Goal: Task Accomplishment & Management: Complete application form

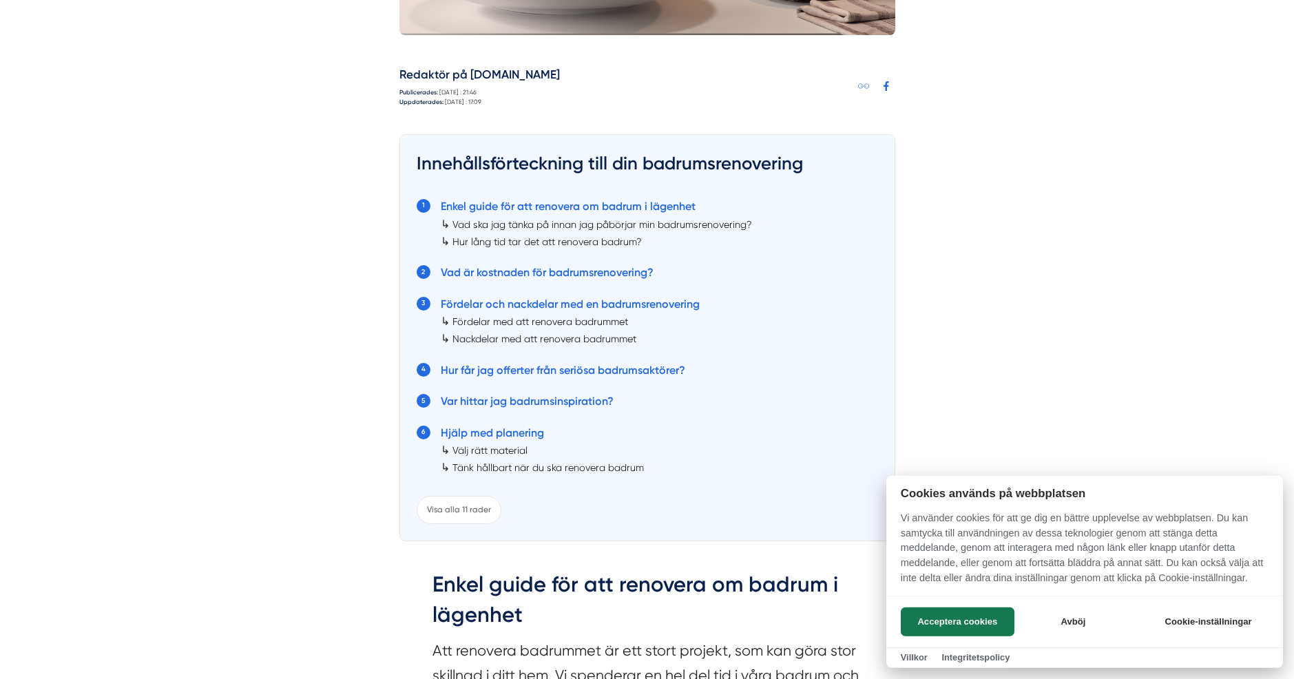
scroll to position [1013, 0]
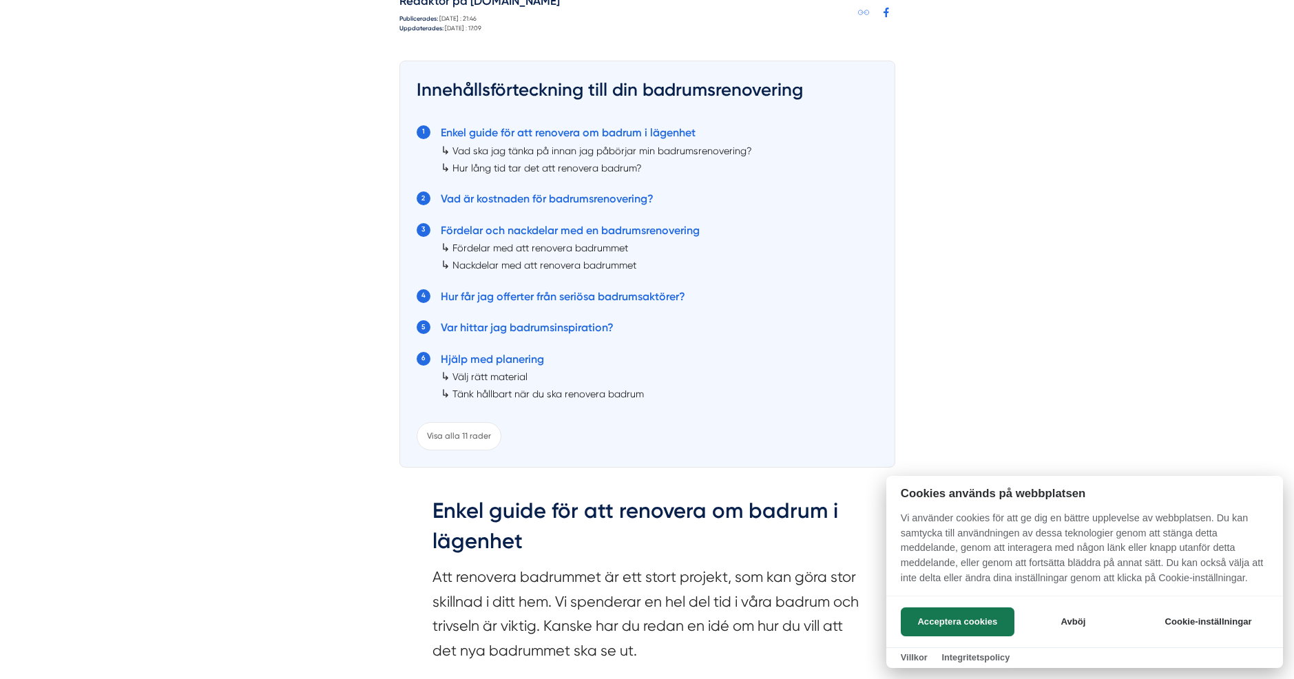
click at [567, 297] on div at bounding box center [647, 339] width 1294 height 679
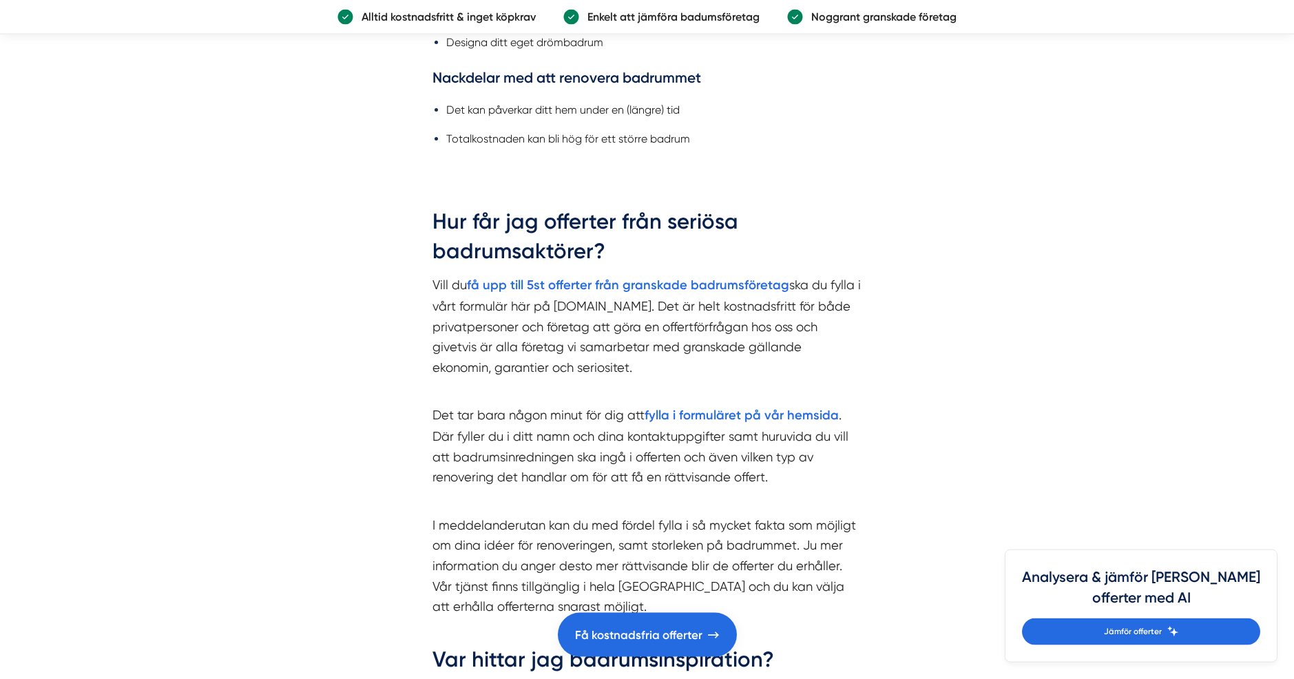
scroll to position [3966, 0]
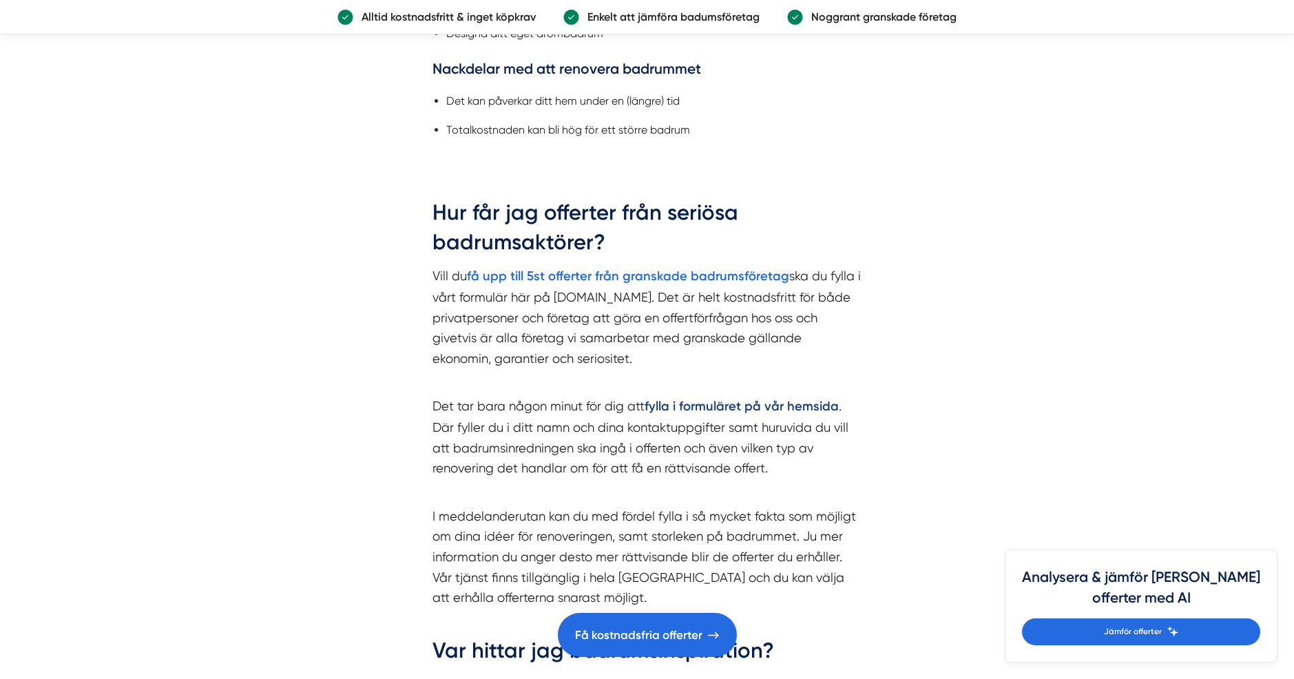
click at [701, 403] on strong "fylla i formuläret på vår hemsida" at bounding box center [741, 406] width 194 height 15
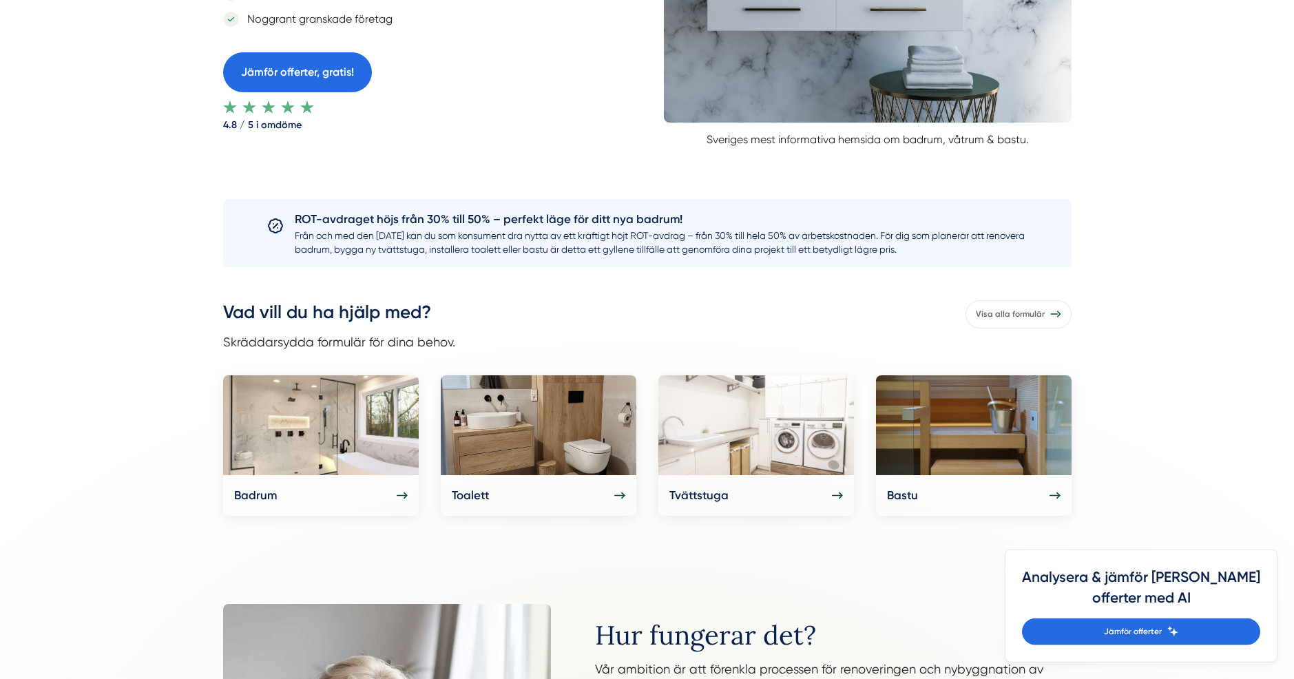
scroll to position [485, 0]
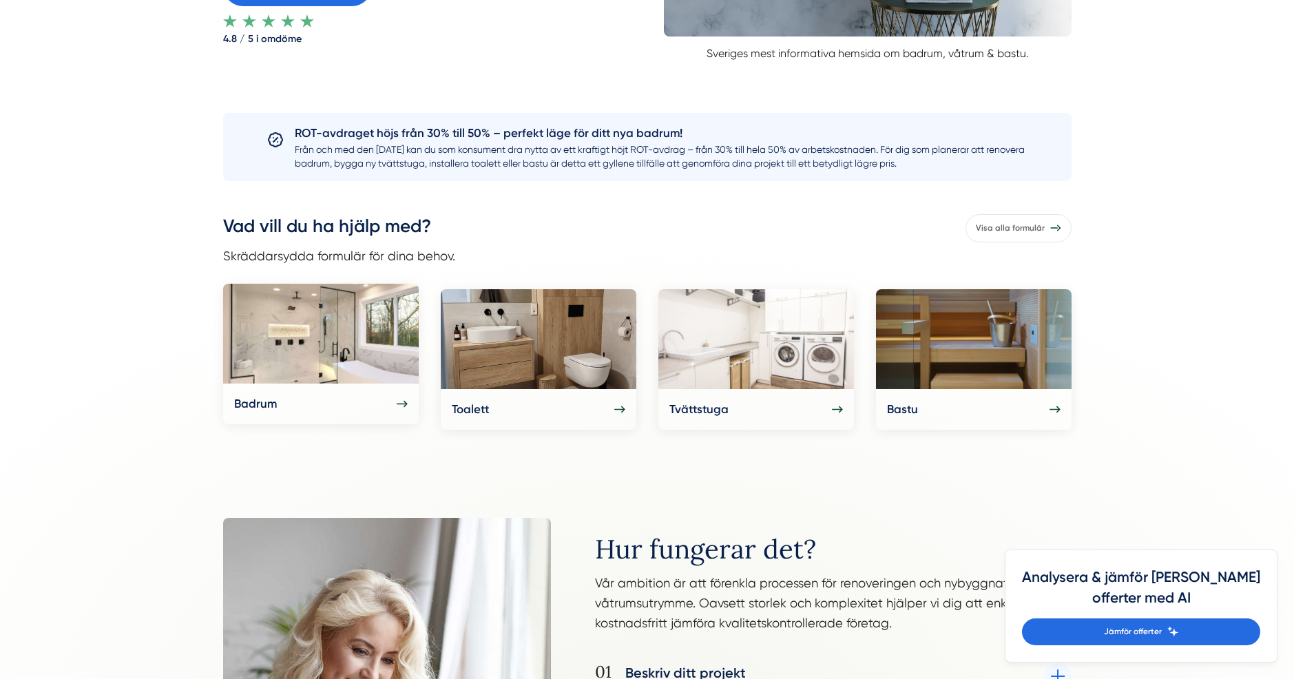
click at [353, 315] on img at bounding box center [321, 334] width 196 height 100
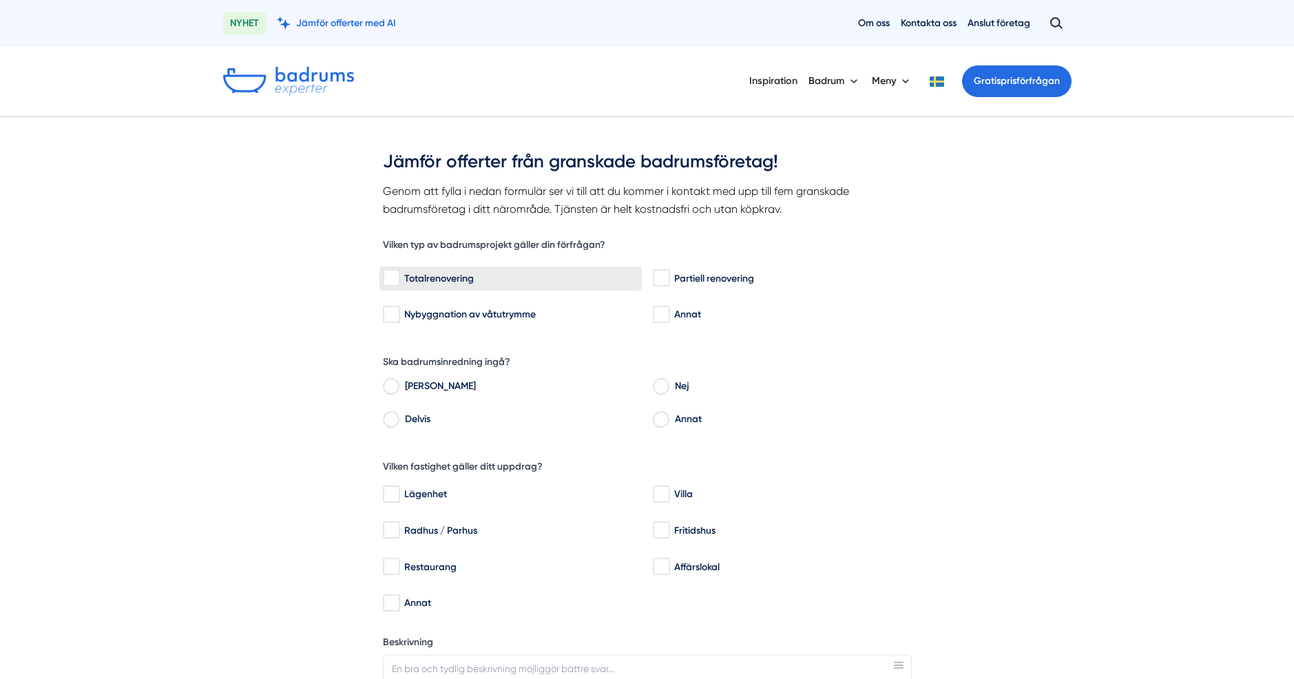
click at [390, 277] on input "Totalrenovering" at bounding box center [391, 278] width 16 height 14
checkbox input "true"
click at [390, 496] on input "Lägenhet" at bounding box center [391, 494] width 16 height 14
checkbox input "true"
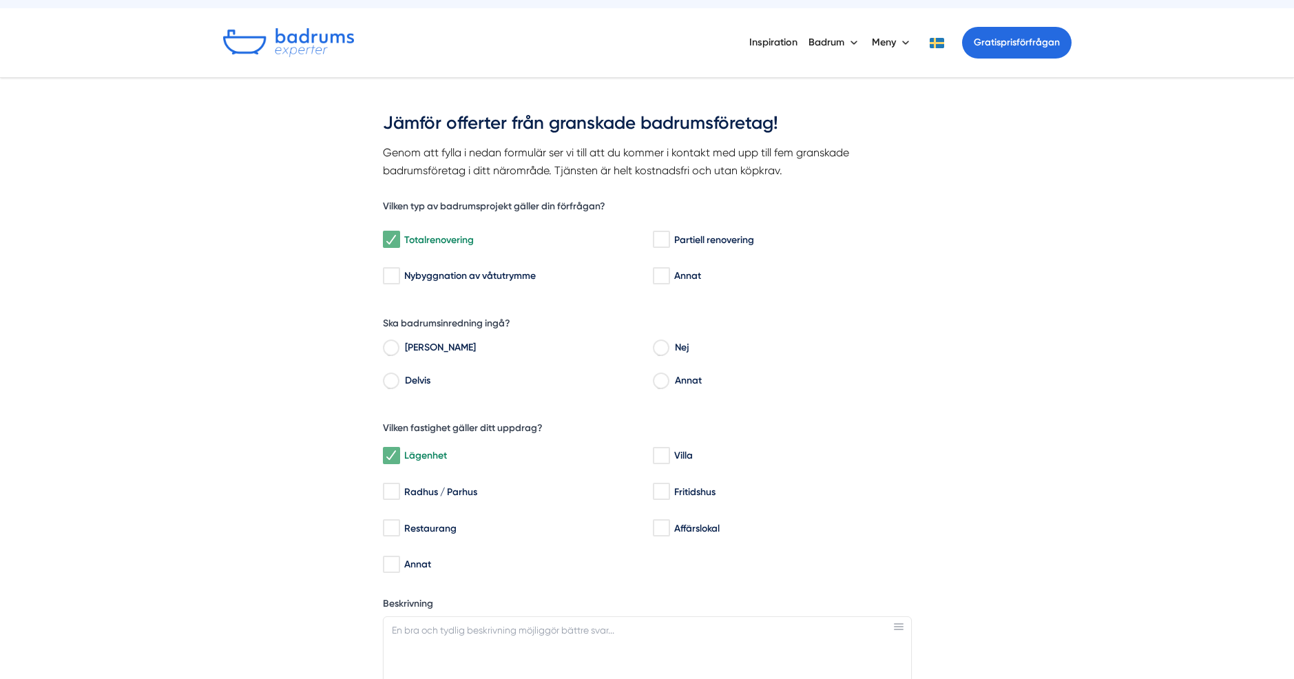
scroll to position [88, 0]
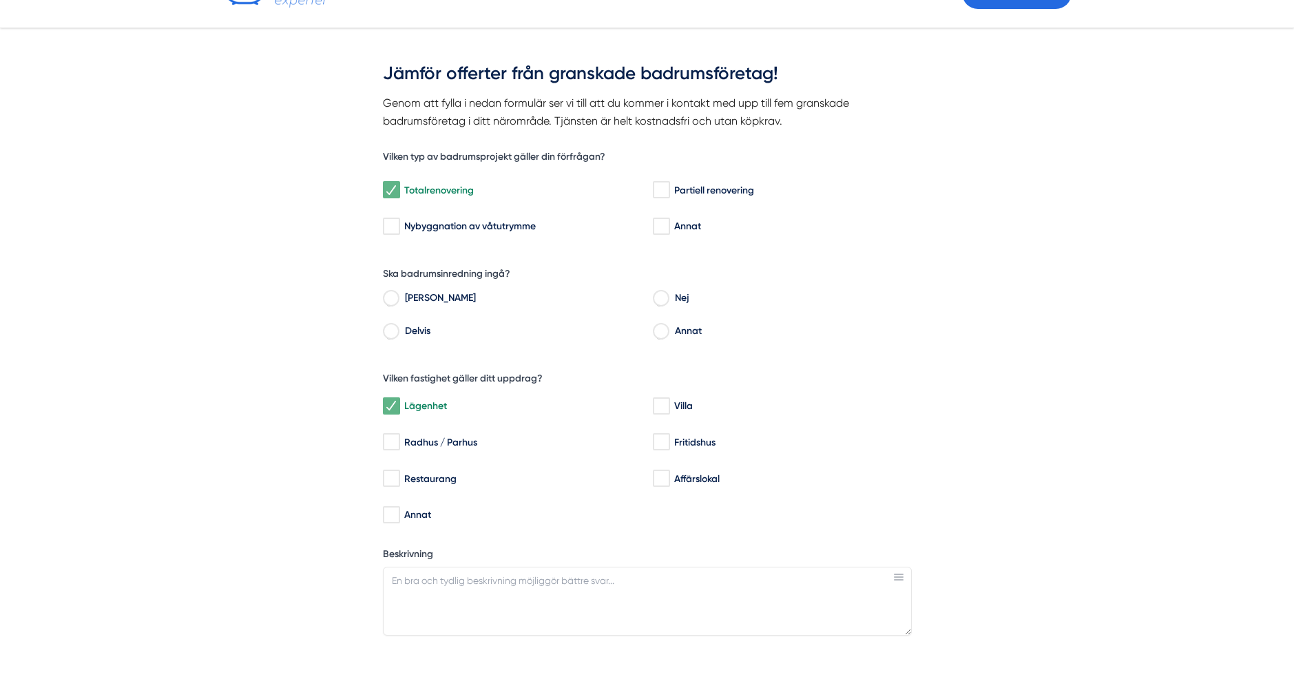
click at [661, 330] on input "Annat" at bounding box center [661, 333] width 16 height 12
radio input "true"
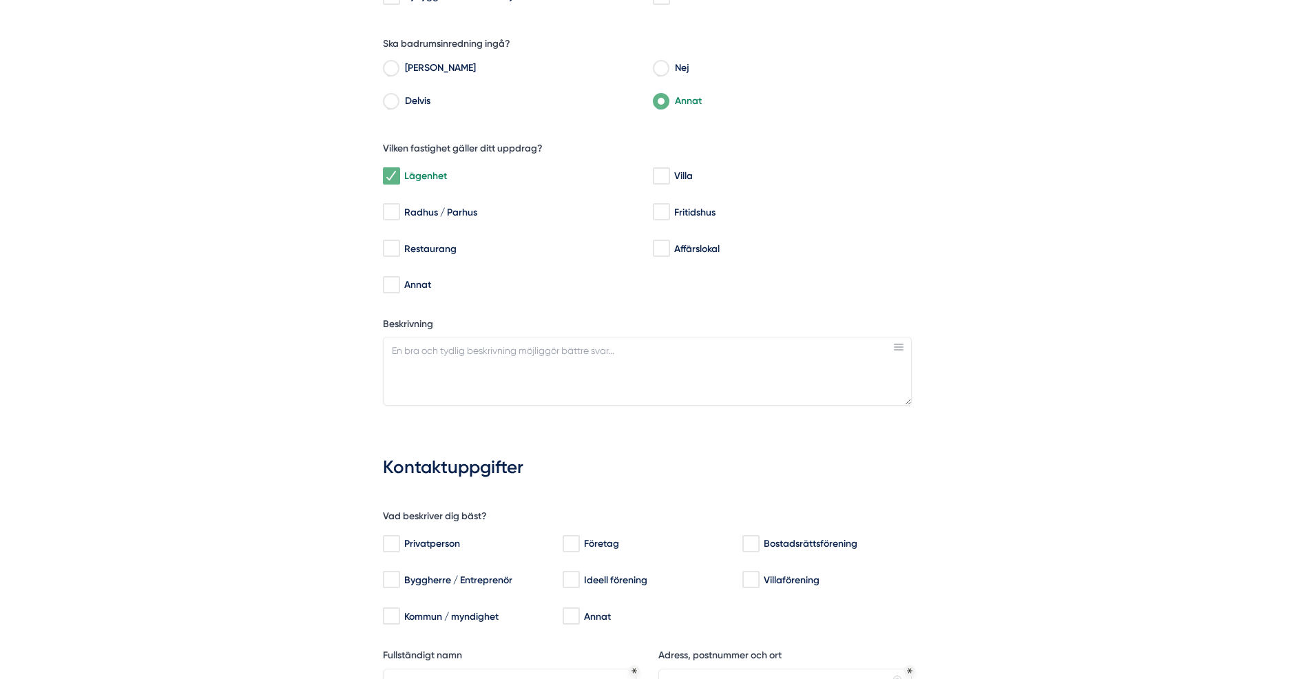
scroll to position [441, 0]
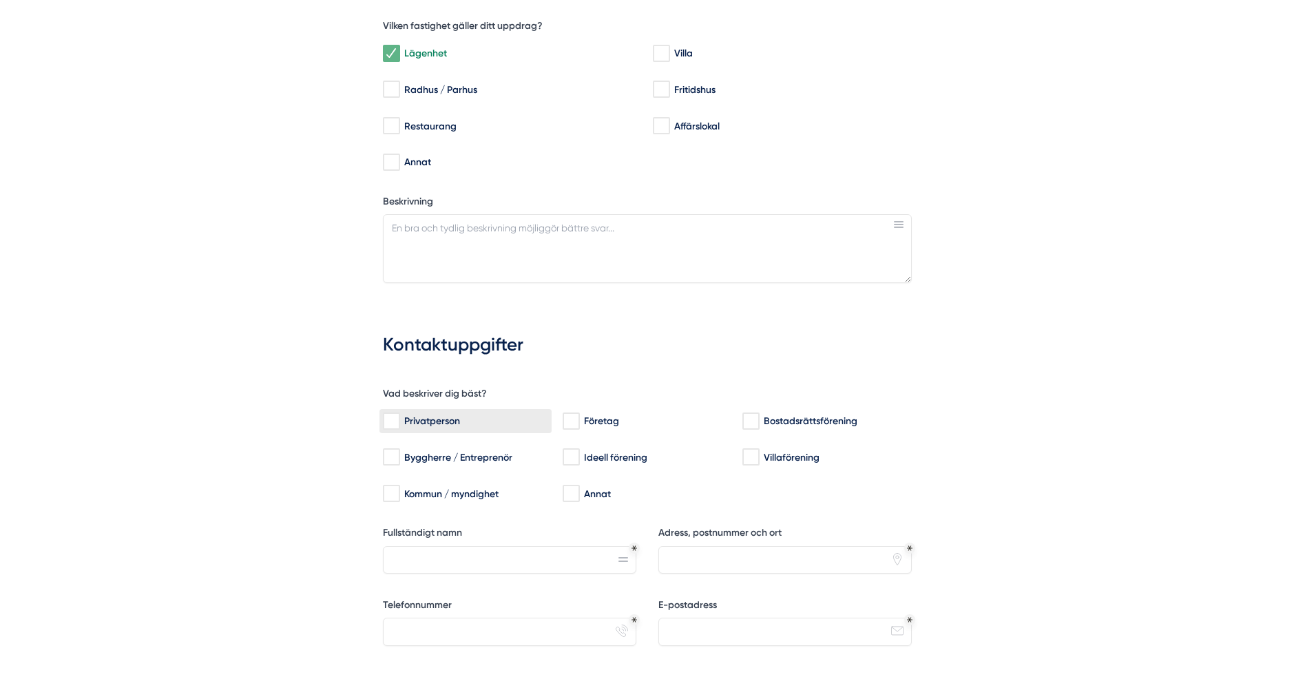
click at [386, 419] on input "Privatperson" at bounding box center [391, 421] width 16 height 14
checkbox input "true"
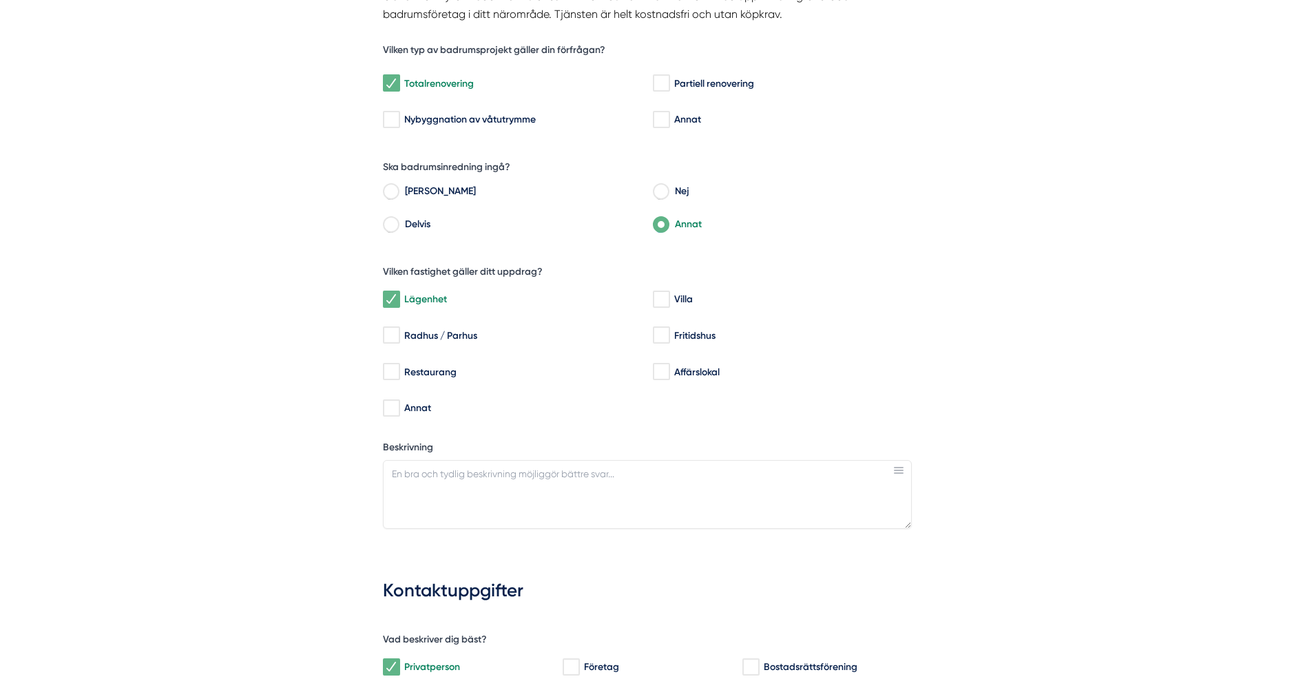
scroll to position [132, 0]
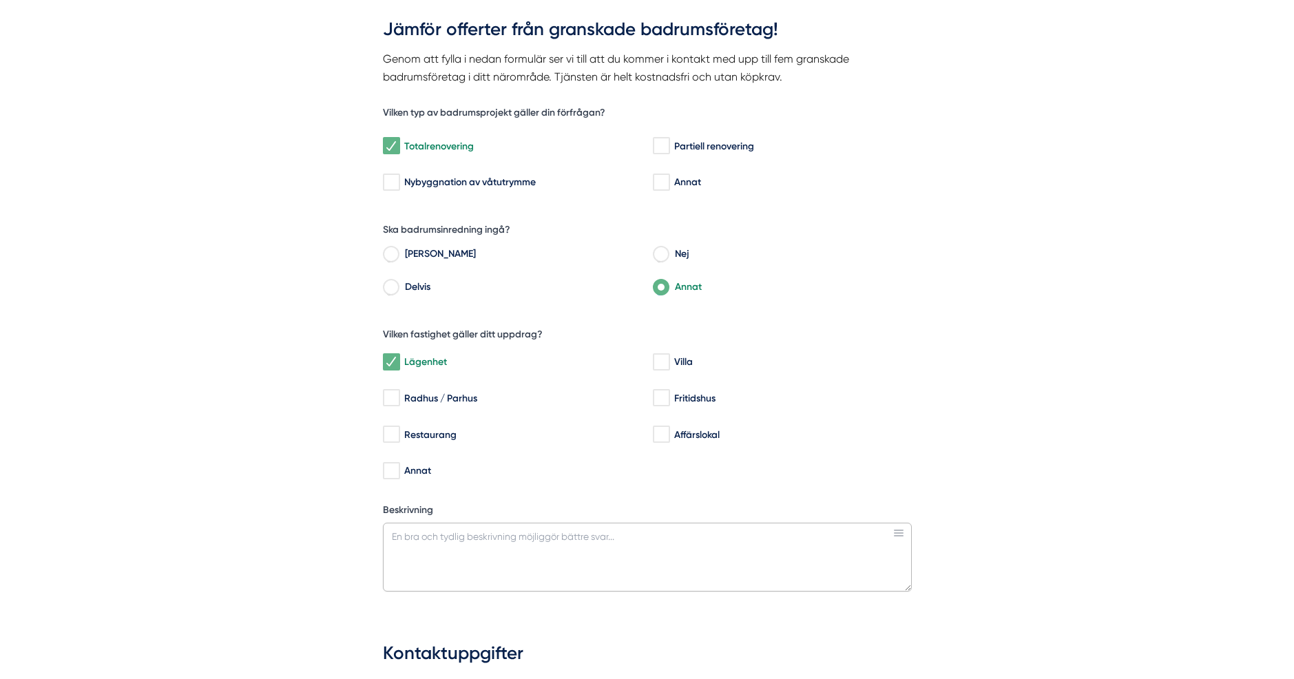
click at [445, 538] on textarea "Beskrivning" at bounding box center [647, 557] width 529 height 69
click at [725, 534] on textarea "Vi behöver hjälp med att byta kakel, porslin och belysning i ett litet badrum i…" at bounding box center [647, 557] width 529 height 69
drag, startPoint x: 847, startPoint y: 540, endPoint x: 904, endPoint y: 552, distance: 58.5
click at [904, 552] on textarea "Vi behöver hjälp med att byta kakel, porslin och belysning i ett litet badrum i…" at bounding box center [647, 557] width 529 height 69
drag, startPoint x: 419, startPoint y: 550, endPoint x: 355, endPoint y: 660, distance: 126.5
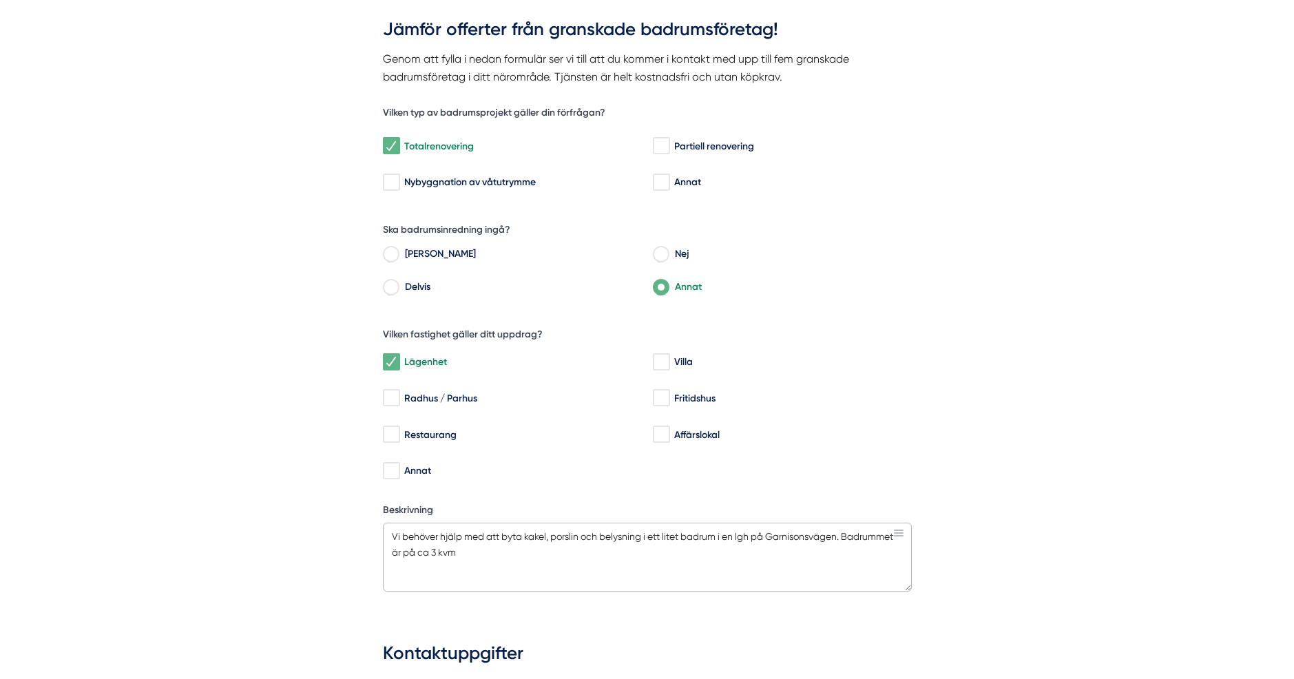
click at [428, 551] on textarea "Vi behöver hjälp med att byta kakel, porslin och belysning i ett litet badrum i…" at bounding box center [647, 557] width 529 height 69
click at [481, 551] on textarea "Vi behöver hjälp med att byta kakel, porslin och belysning i ett litet badrum i…" at bounding box center [647, 557] width 529 height 69
drag, startPoint x: 568, startPoint y: 552, endPoint x: 677, endPoint y: 555, distance: 109.5
click at [678, 556] on textarea "Vi behöver hjälp med att byta kakel, porslin och belysning i ett litet badrum i…" at bounding box center [647, 557] width 529 height 69
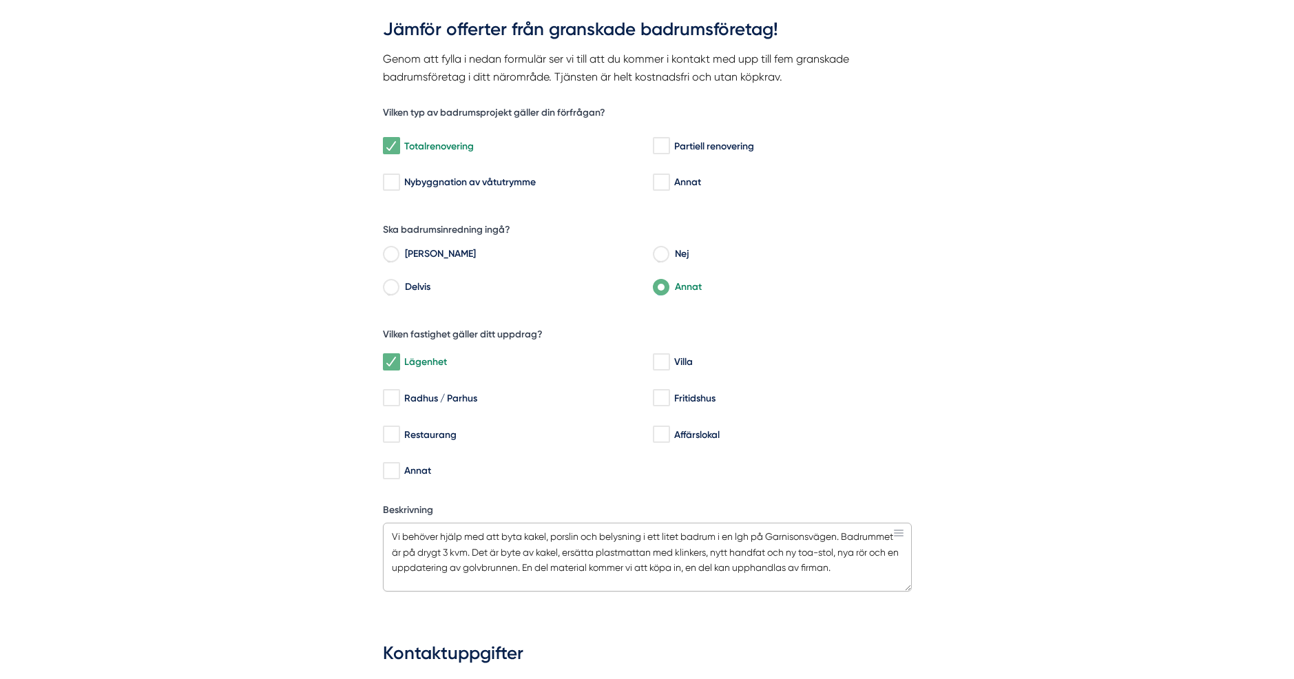
click at [877, 549] on textarea "Vi behöver hjälp med att byta kakel, porslin och belysning i ett litet badrum i…" at bounding box center [647, 557] width 529 height 69
click at [684, 568] on textarea "Vi behöver hjälp med att byta kakel, porslin och belysning i ett litet badrum i…" at bounding box center [647, 557] width 529 height 69
click at [709, 586] on textarea "Vi behöver hjälp med att byta kakel, porslin och belysning i ett litet badrum i…" at bounding box center [647, 557] width 529 height 69
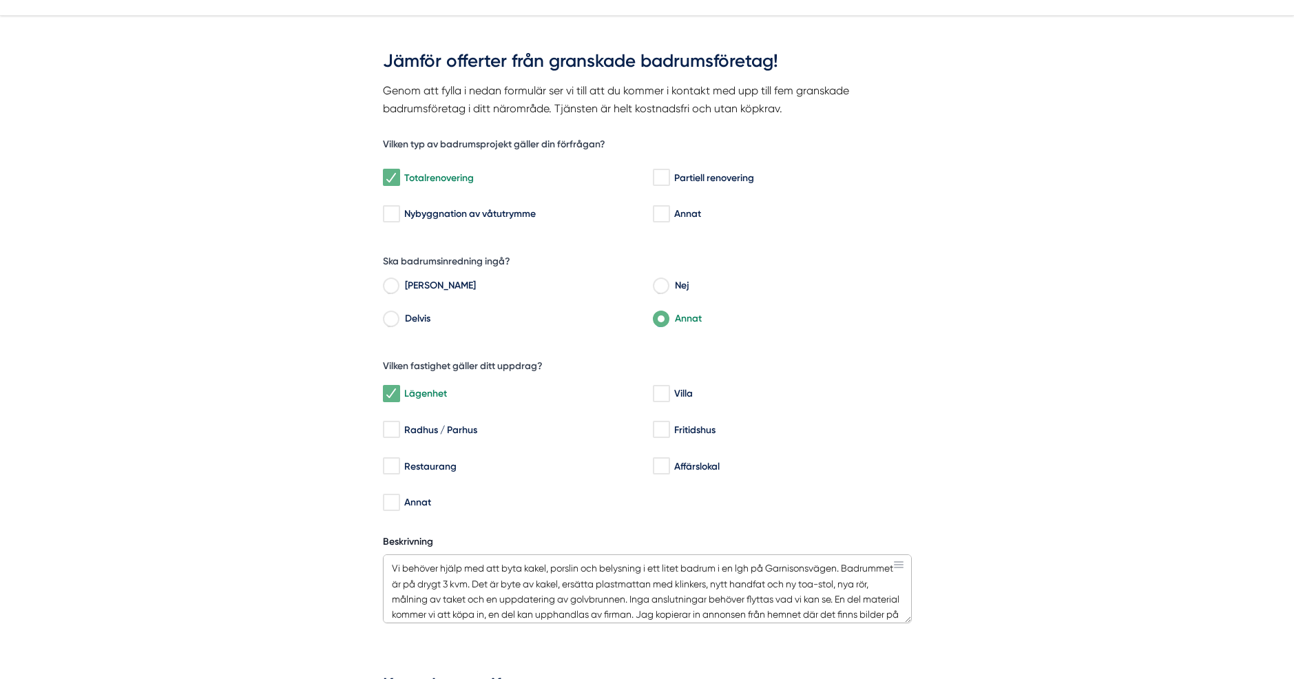
scroll to position [88, 0]
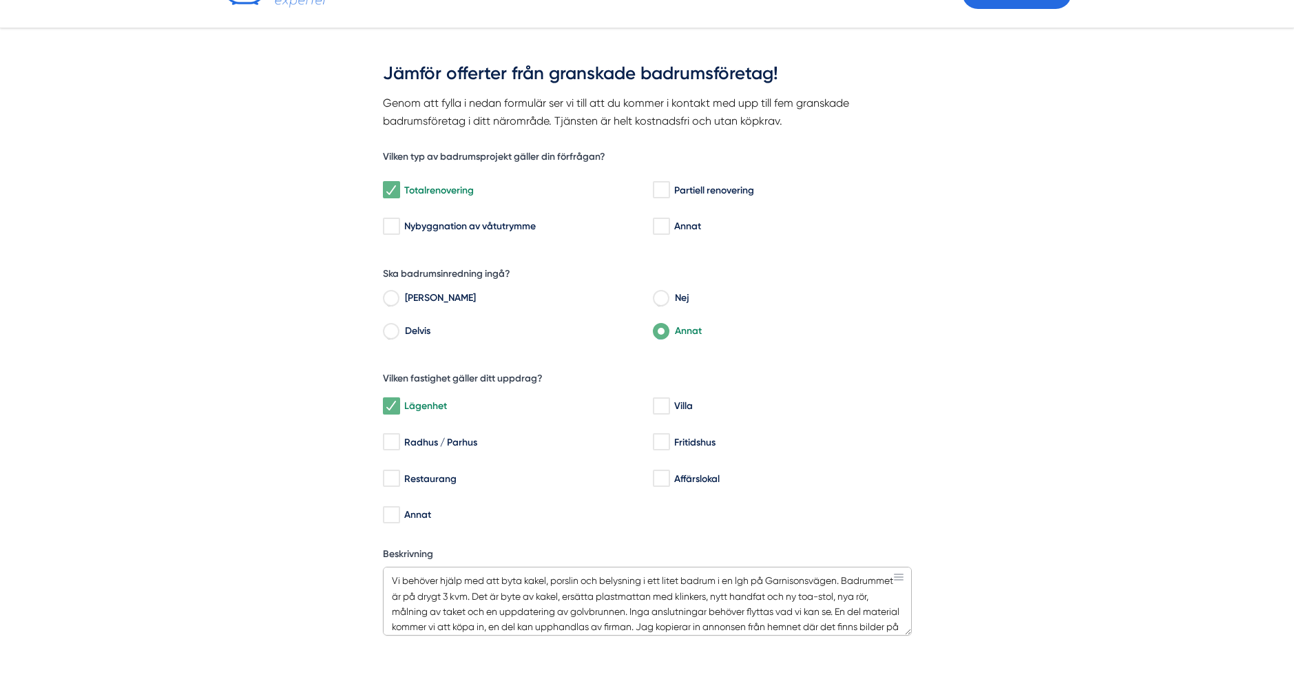
drag, startPoint x: 390, startPoint y: 582, endPoint x: 221, endPoint y: 641, distance: 179.2
click at [390, 582] on textarea "Vi behöver hjälp med att byta kakel, porslin och belysning i ett litet badrum i…" at bounding box center [647, 601] width 529 height 69
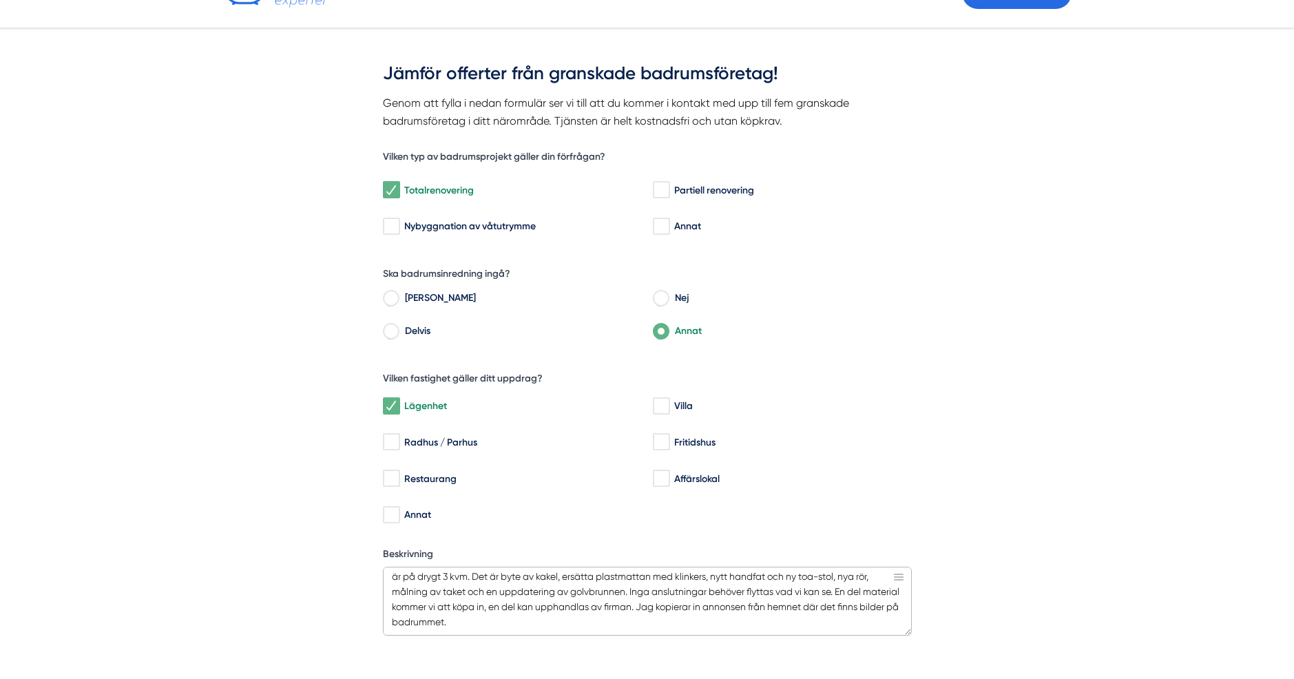
click at [556, 621] on textarea "Hej! Vi behöver hjälp med att byta kakel, porslin och belysning i ett litet bad…" at bounding box center [647, 601] width 529 height 69
paste textarea "https://www.hemnet.se/salda/lagenhet-1rum-hagaberg-linkopings-kommun-garnisonsv…"
drag, startPoint x: 448, startPoint y: 605, endPoint x: 437, endPoint y: 612, distance: 13.6
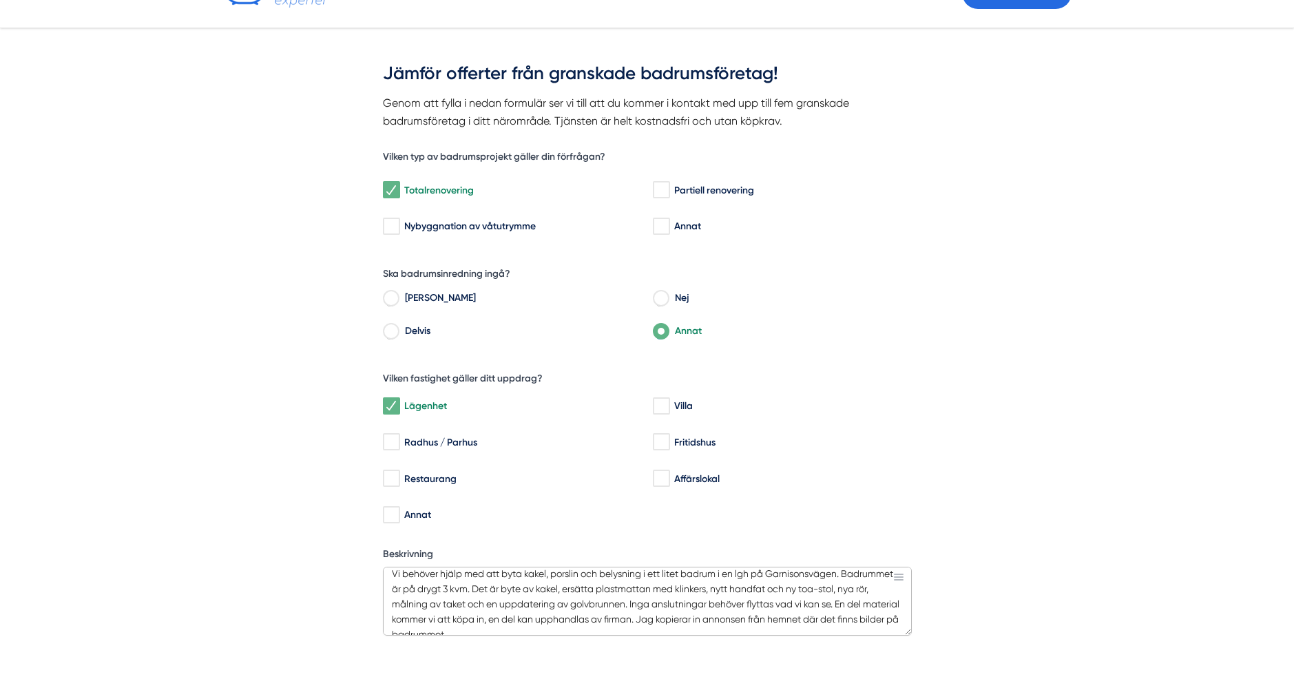
click at [448, 605] on textarea "Hej! Vi behöver hjälp med att byta kakel, porslin och belysning i ett litet bad…" at bounding box center [647, 601] width 529 height 69
click at [716, 597] on textarea "Hej! Vi behöver hjälp med att byta kakel, porslin och belysning i ett litet bad…" at bounding box center [647, 601] width 529 height 69
click at [590, 629] on textarea "Hej! Vi behöver hjälp med att byta kakel, porslin och belysning i ett litet bad…" at bounding box center [647, 601] width 529 height 69
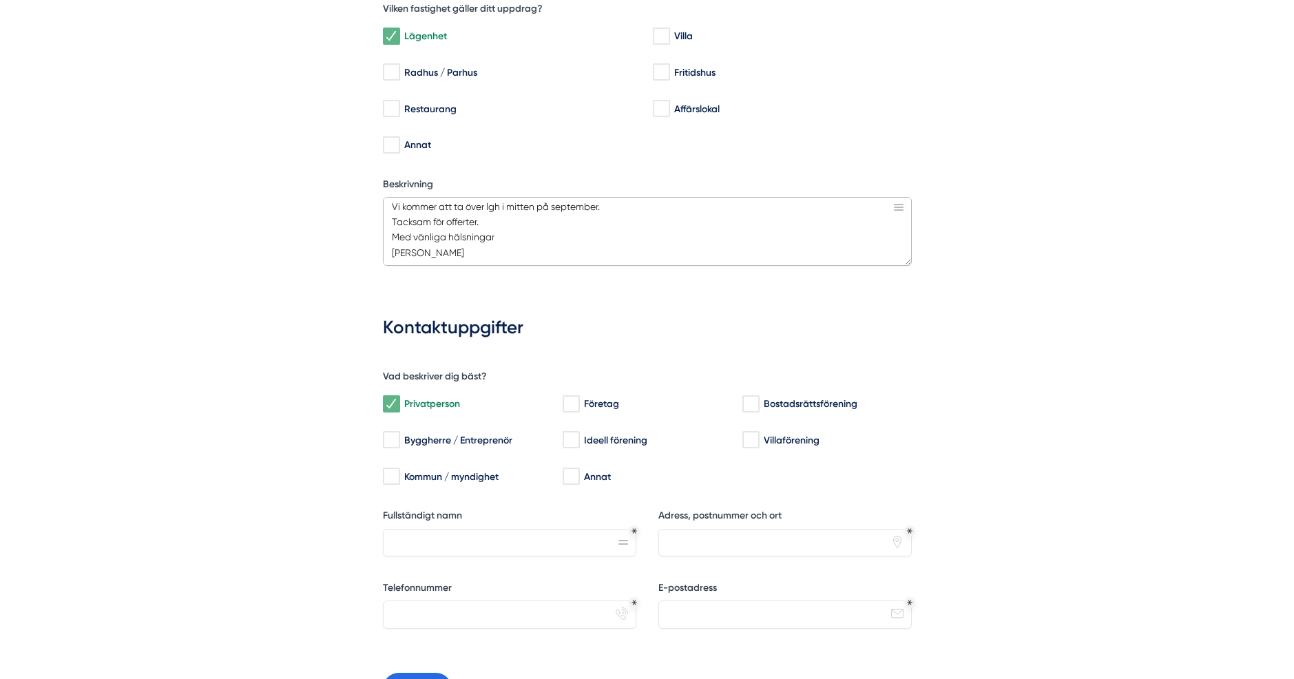
scroll to position [463, 0]
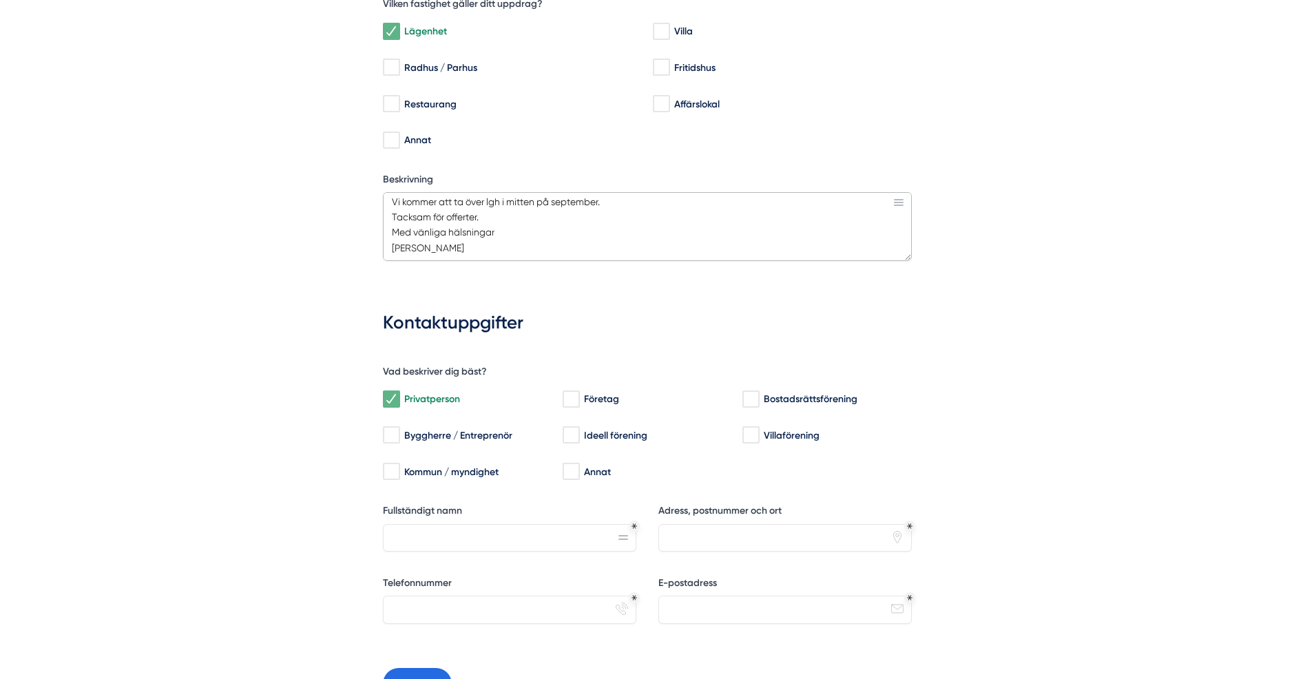
type textarea "Hej! Vi behöver hjälp med att byta kakel, porslin och belysning i ett litet bad…"
click at [439, 543] on input "Fullständigt namn" at bounding box center [509, 538] width 253 height 28
type input "Marlon"
type input "S"
type input "G"
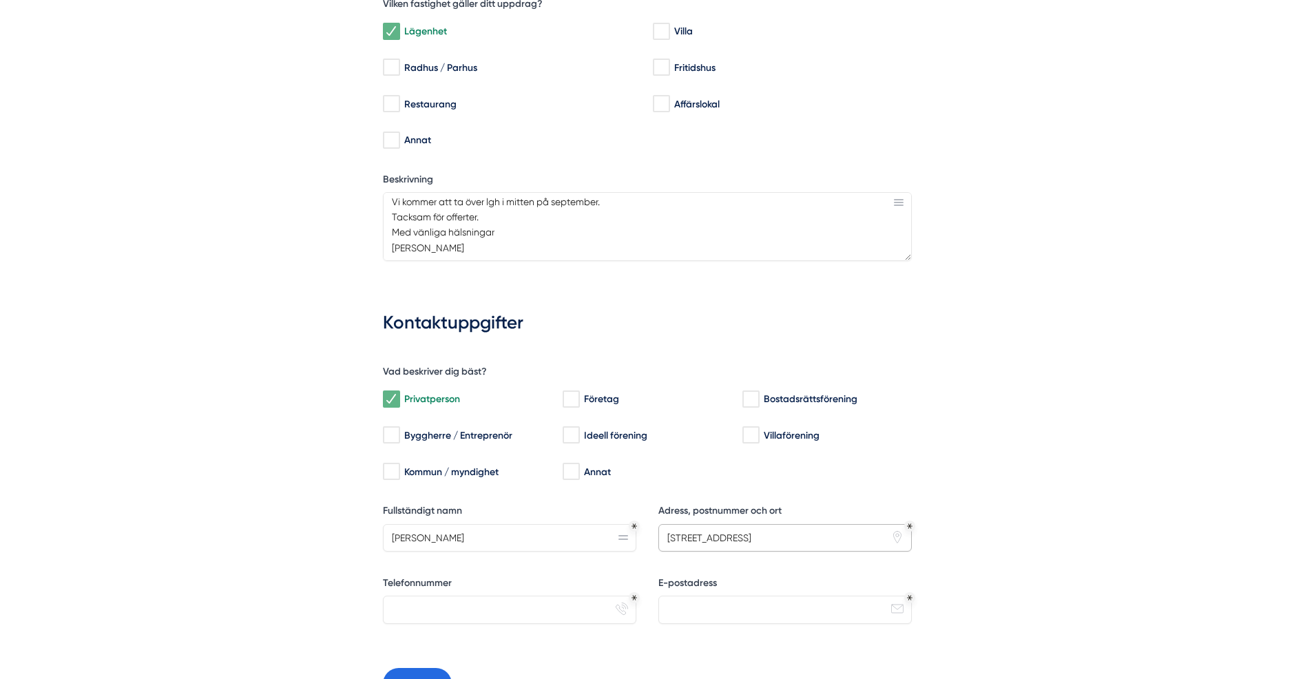
type input "Gullvivsvägen 21"
drag, startPoint x: 395, startPoint y: 618, endPoint x: 411, endPoint y: 613, distance: 16.6
click at [397, 616] on input "Telefonnummer" at bounding box center [509, 610] width 253 height 28
type input "072-7360316"
click at [720, 610] on input "E-postadress" at bounding box center [784, 610] width 253 height 28
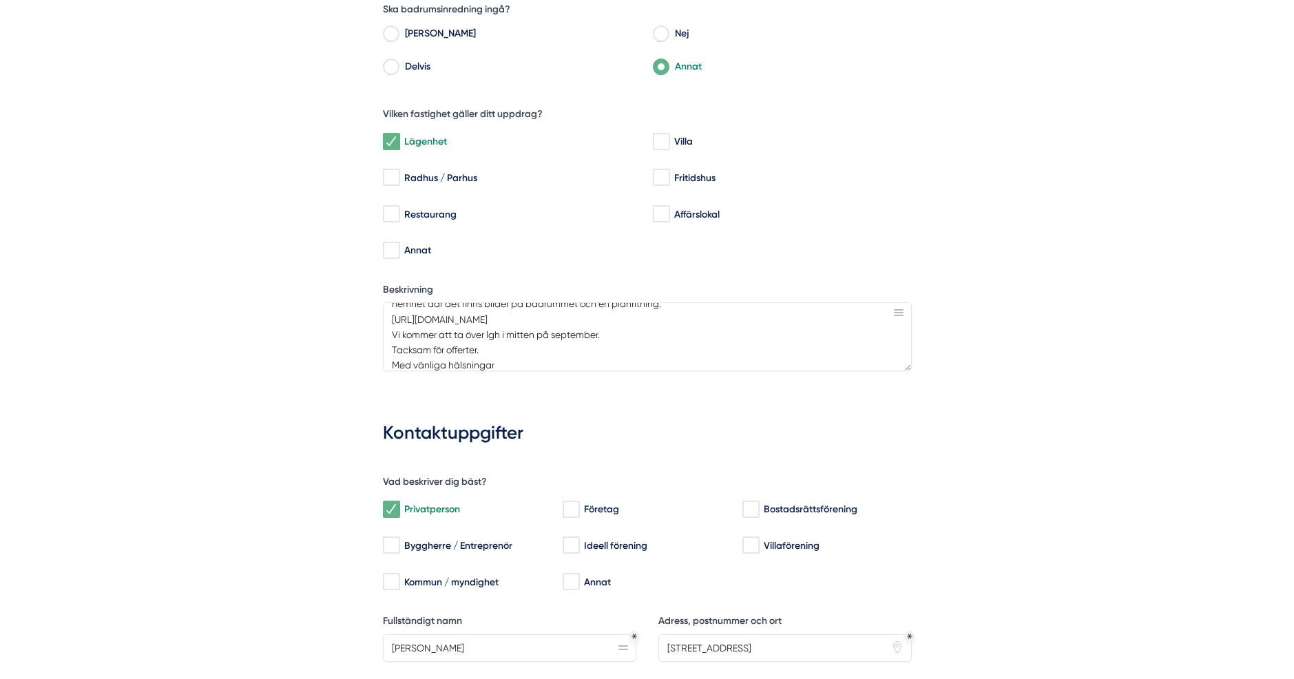
scroll to position [84, 0]
type input "marlonschramm@yahoo.com"
drag, startPoint x: 538, startPoint y: 359, endPoint x: 549, endPoint y: 358, distance: 10.4
click at [549, 358] on textarea "Hej! Vi behöver hjälp med att byta kakel, porslin och belysning i ett litet bad…" at bounding box center [647, 336] width 529 height 69
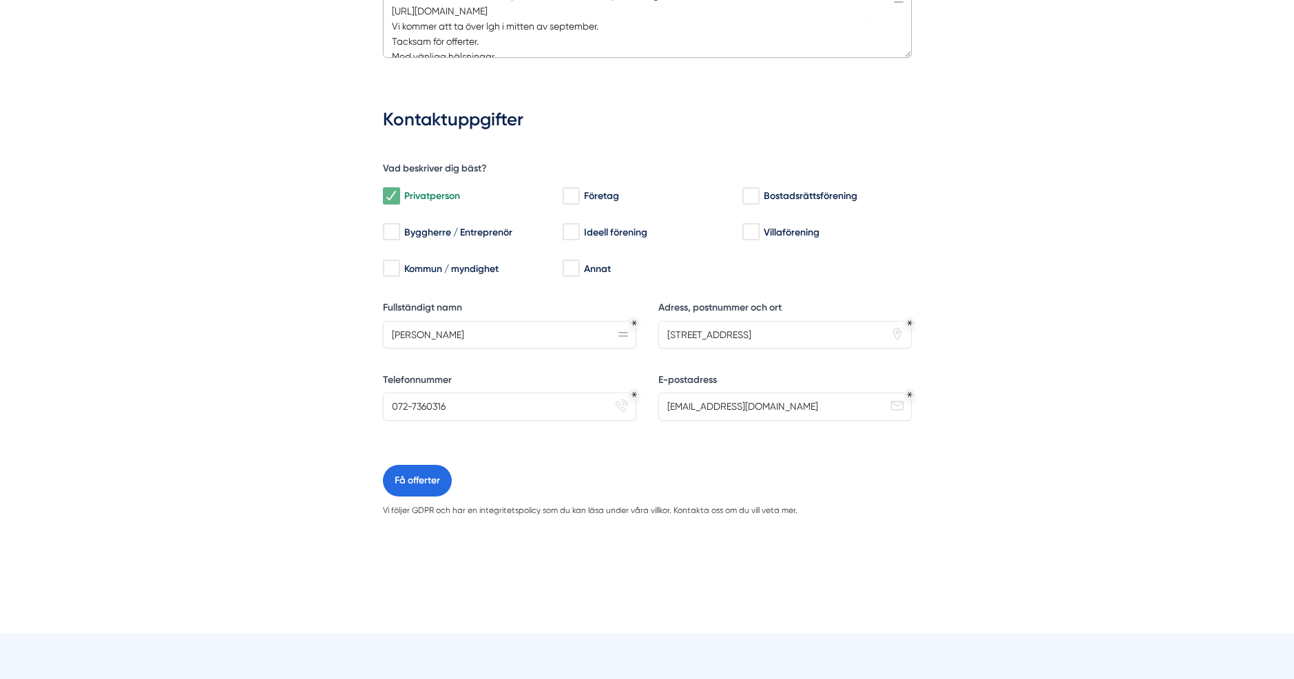
scroll to position [683, 0]
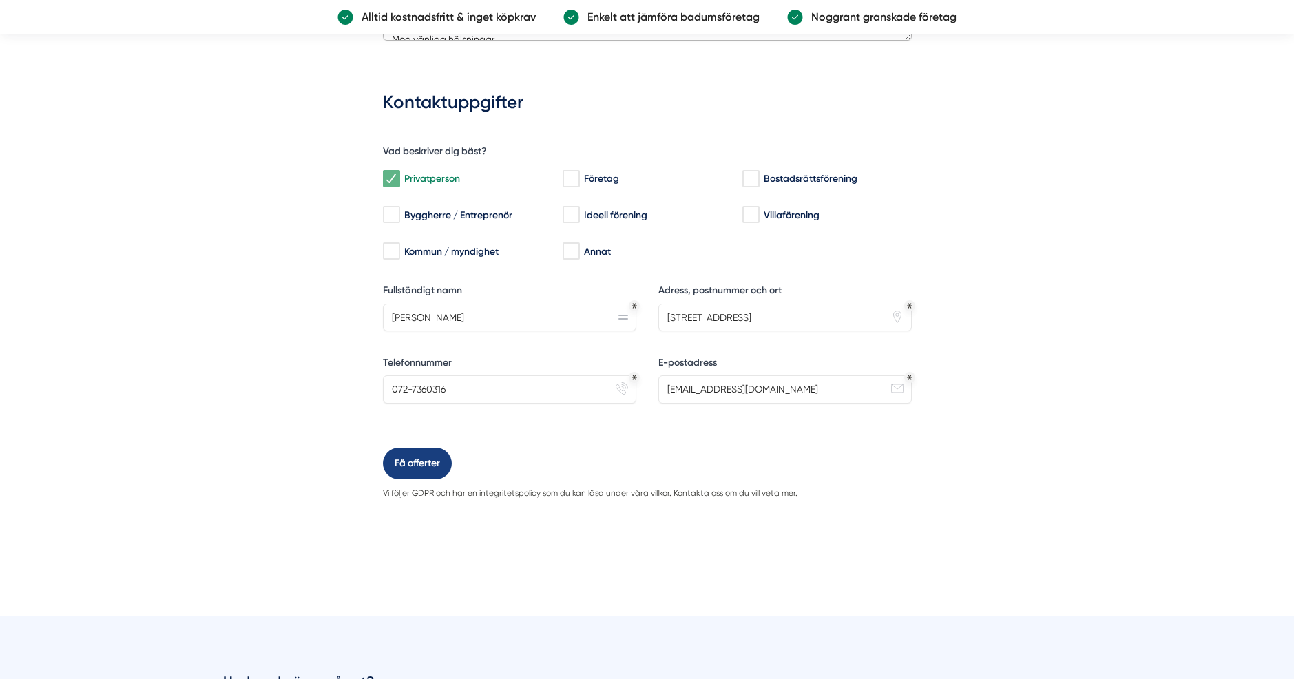
type textarea "Hej! Vi behöver hjälp med att byta kakel, porslin och belysning i ett litet bad…"
click at [416, 463] on button "Få offerter" at bounding box center [417, 464] width 69 height 32
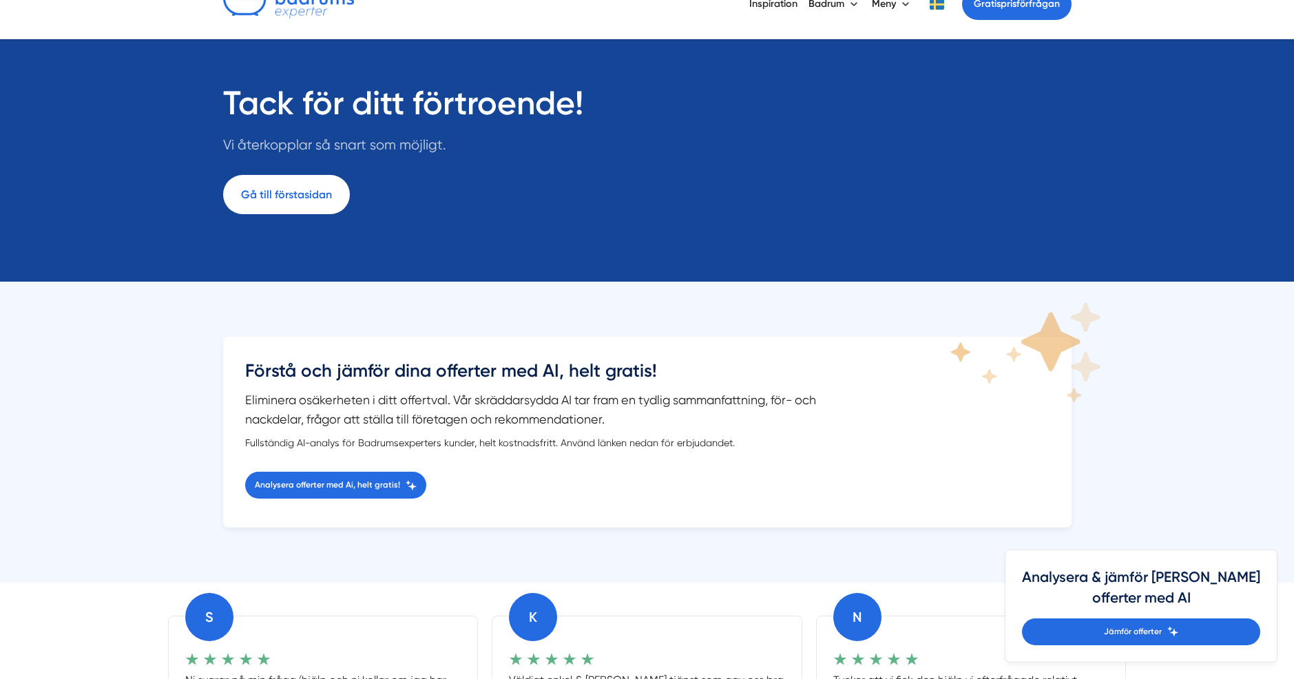
scroll to position [264, 0]
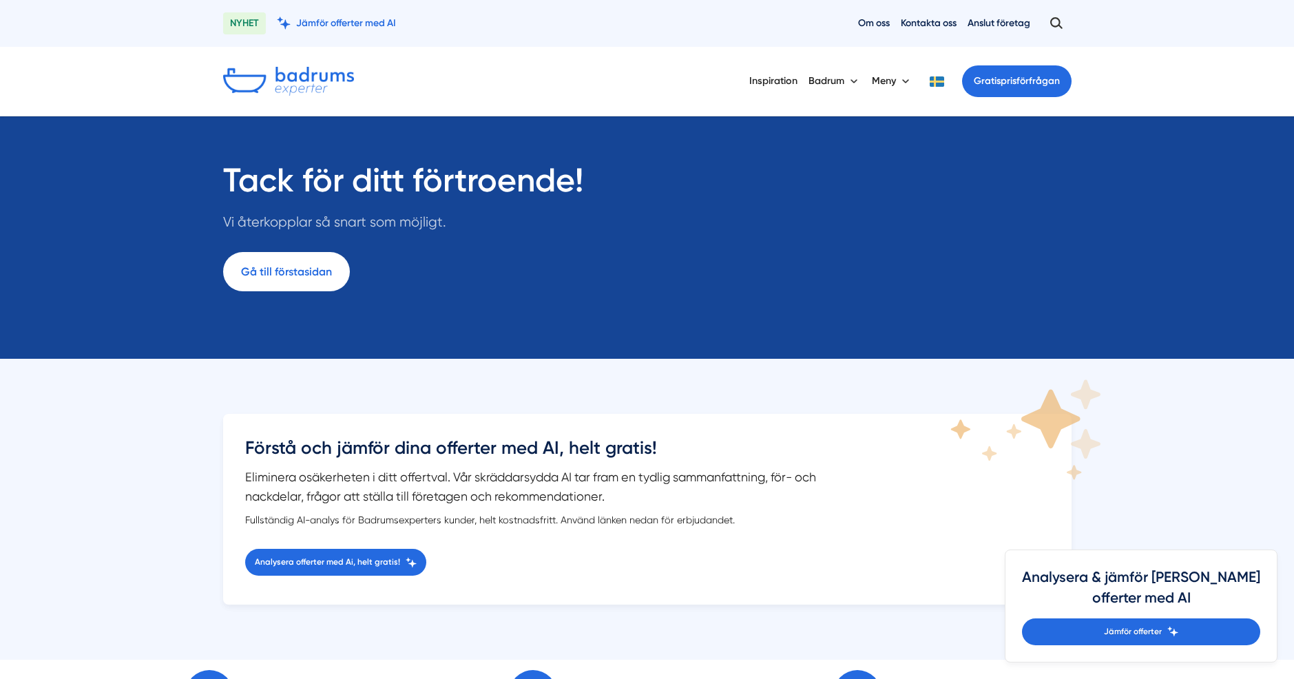
scroll to position [14, 0]
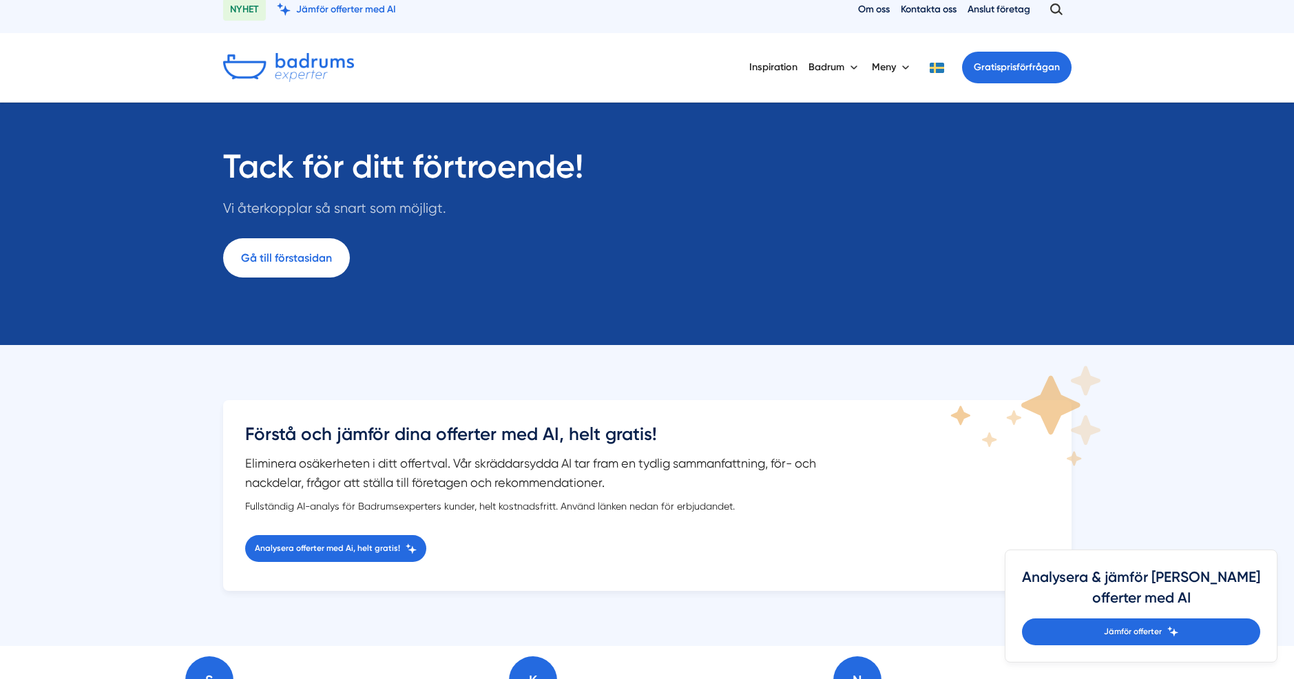
click at [580, 60] on div "Inspiration [GEOGRAPHIC_DATA] Meny Gratis prisförfrågan" at bounding box center [647, 68] width 848 height 36
